Goal: Task Accomplishment & Management: Manage account settings

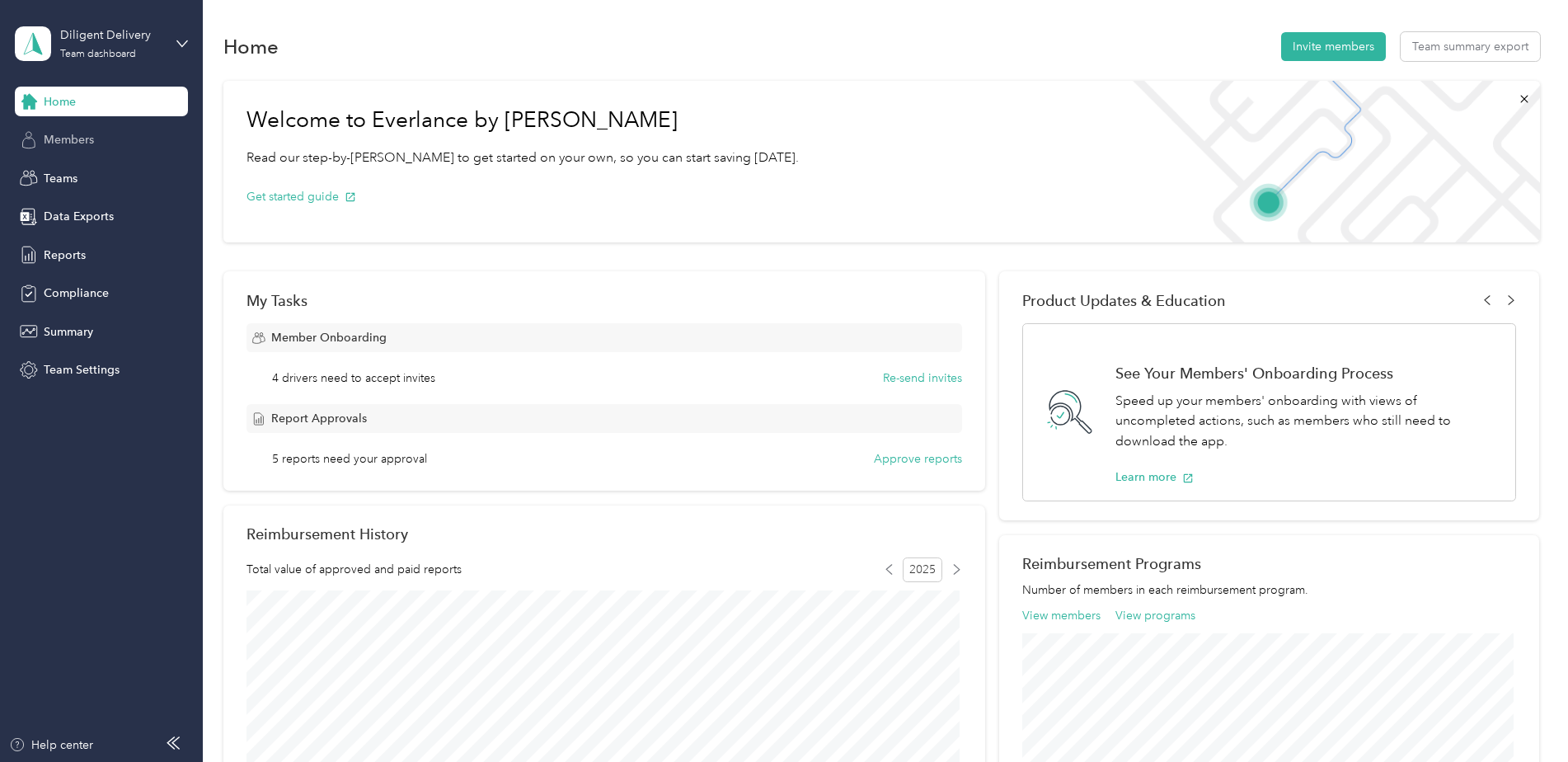
click at [97, 140] on div "Members" at bounding box center [101, 140] width 173 height 30
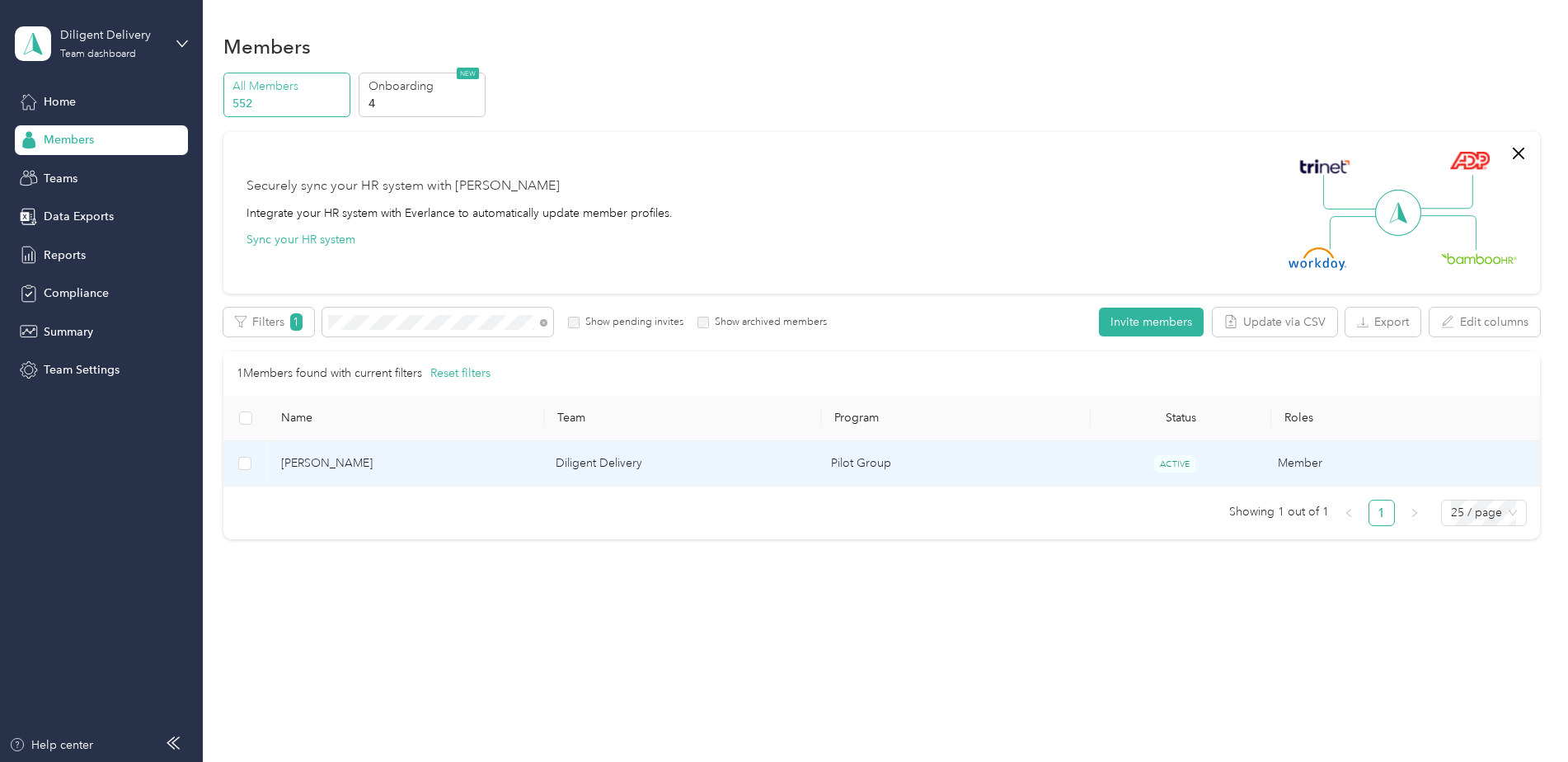
click at [1102, 459] on td "ACTIVE" at bounding box center [1175, 464] width 179 height 46
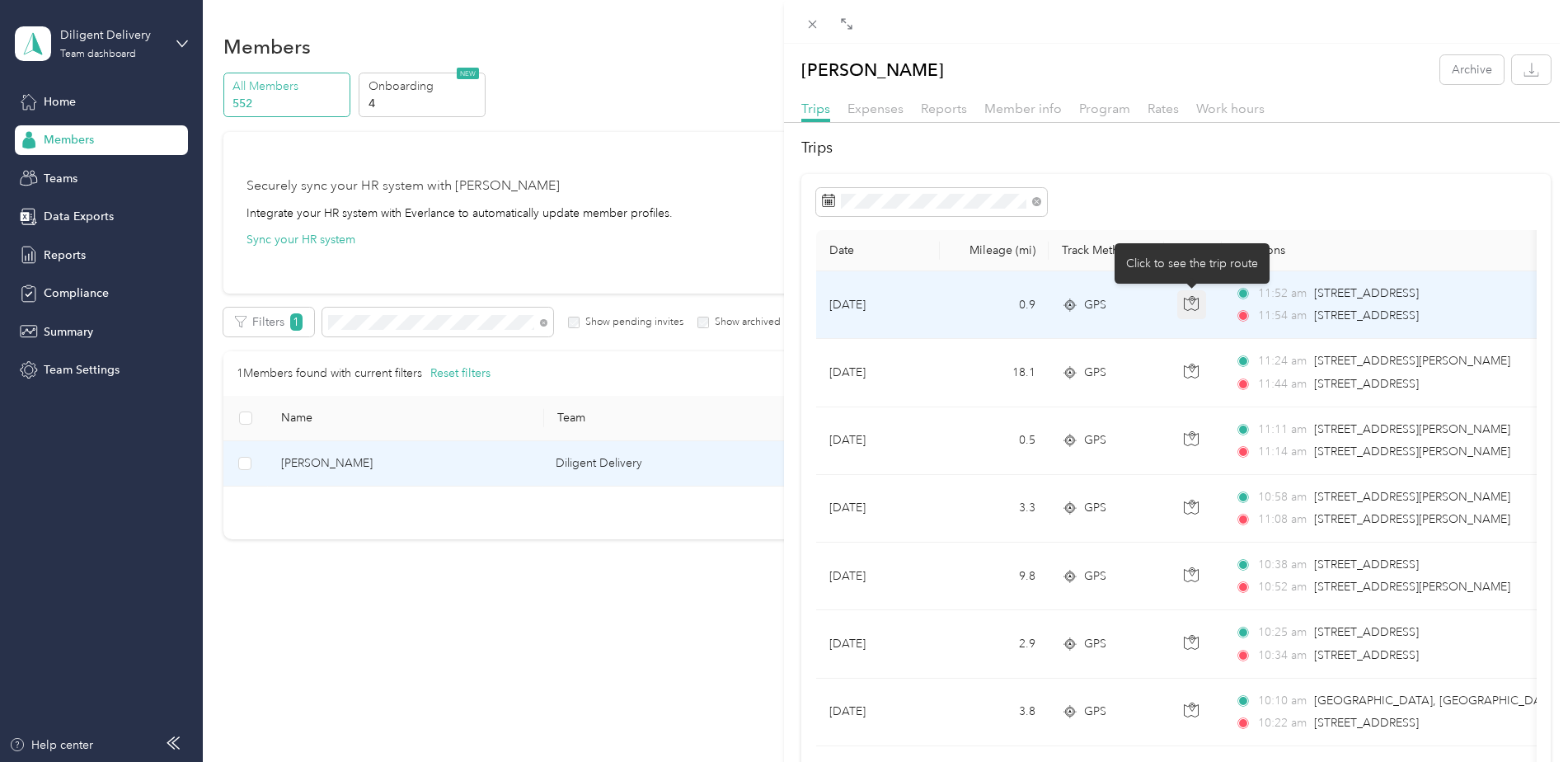
click at [1196, 309] on icon "button" at bounding box center [1191, 303] width 15 height 15
click at [1195, 310] on icon "button" at bounding box center [1191, 303] width 15 height 15
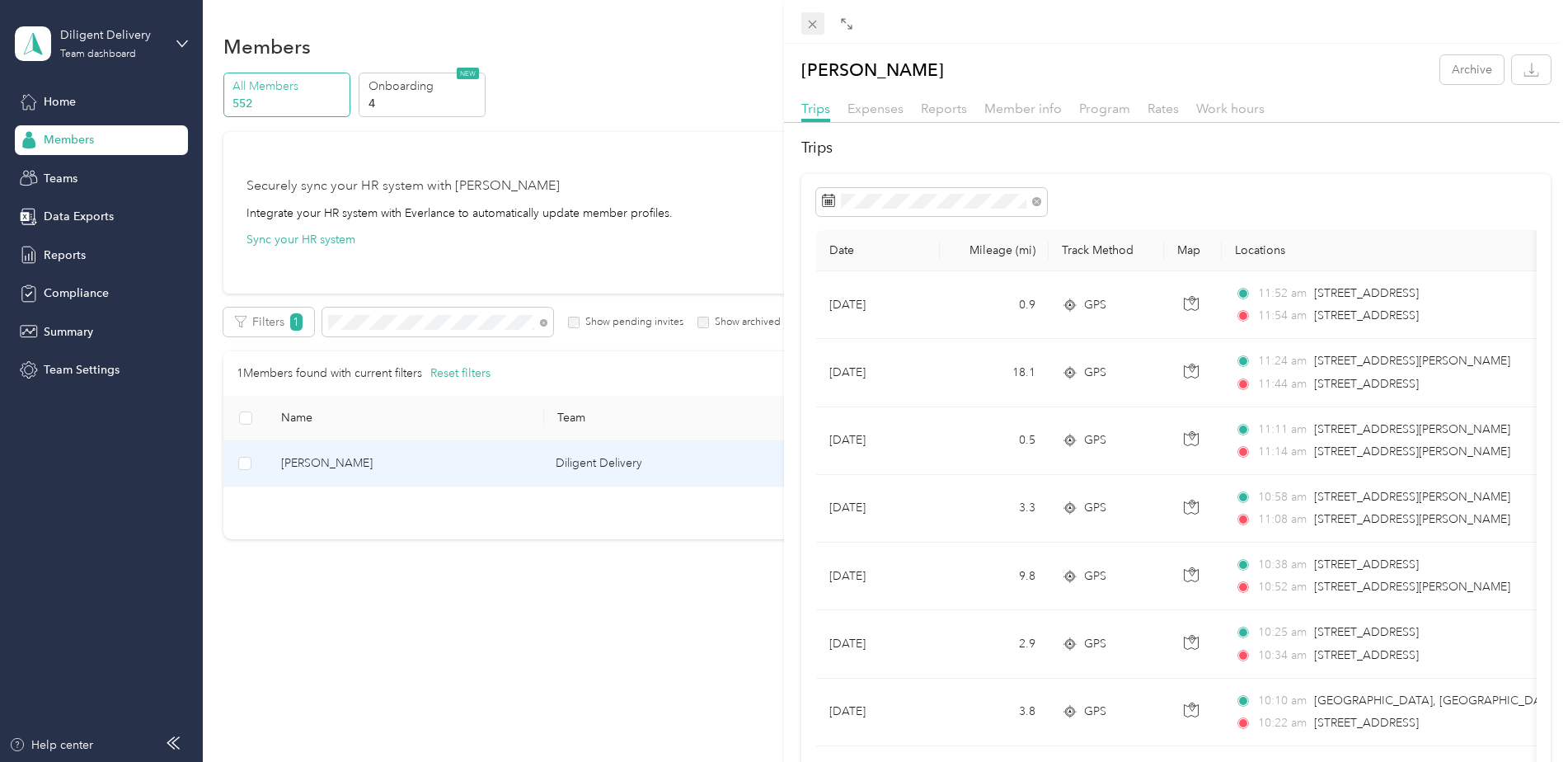
click at [816, 25] on icon at bounding box center [812, 24] width 14 height 14
